Goal: Information Seeking & Learning: Learn about a topic

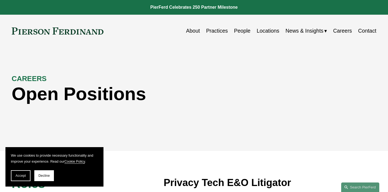
click at [245, 29] on link "People" at bounding box center [242, 31] width 16 height 11
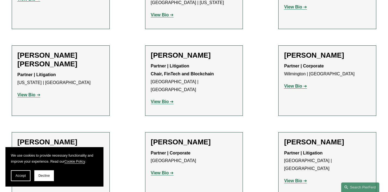
scroll to position [3778, 0]
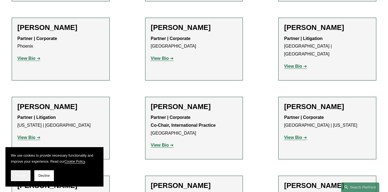
click at [27, 178] on button "Accept" at bounding box center [21, 175] width 20 height 11
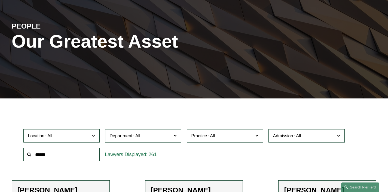
scroll to position [71, 0]
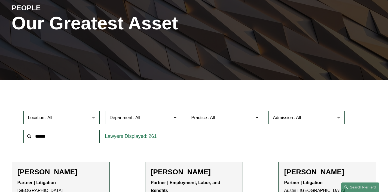
click at [130, 120] on span "Department" at bounding box center [121, 117] width 23 height 5
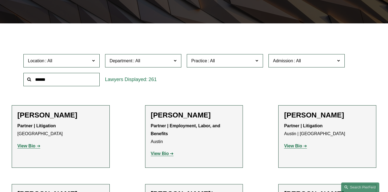
scroll to position [130, 0]
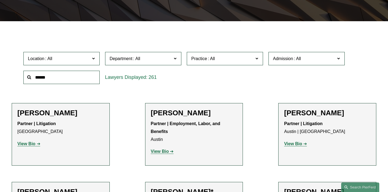
click at [221, 62] on span "Practice" at bounding box center [222, 58] width 62 height 7
click at [0, 0] on link "Arbitration and Mediation" at bounding box center [0, 0] width 0 height 0
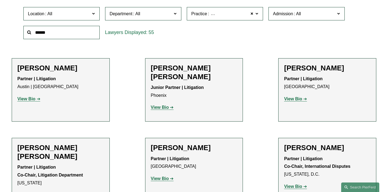
scroll to position [175, 0]
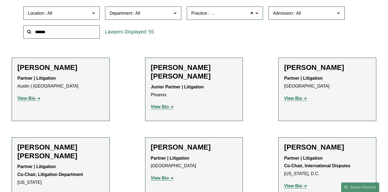
click at [81, 11] on span "Location" at bounding box center [59, 13] width 62 height 7
click at [0, 0] on link "Houston" at bounding box center [0, 0] width 0 height 0
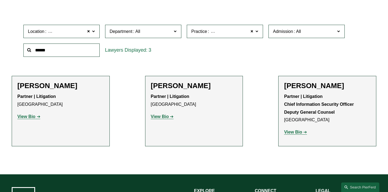
scroll to position [157, 0]
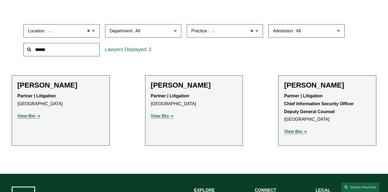
click at [34, 117] on strong "View Bio" at bounding box center [26, 116] width 18 height 5
click at [24, 118] on strong "View Bio" at bounding box center [26, 116] width 18 height 5
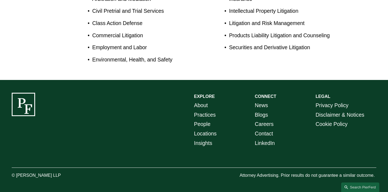
scroll to position [320, 0]
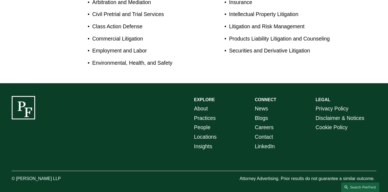
click at [266, 123] on link "Careers" at bounding box center [264, 128] width 19 height 10
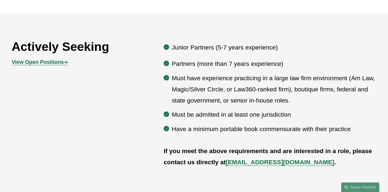
scroll to position [264, 0]
